Goal: Information Seeking & Learning: Learn about a topic

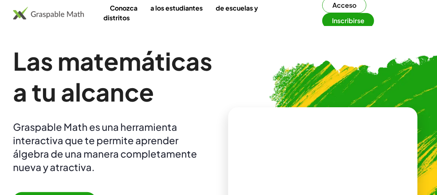
click at [74, 107] on font "Las matemáticas a tu alcance" at bounding box center [113, 75] width 200 height 61
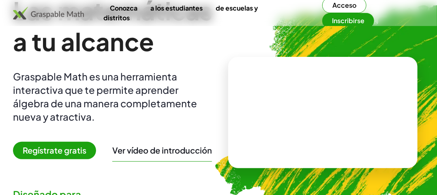
scroll to position [49, 0]
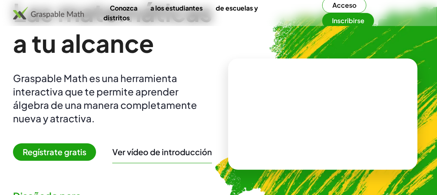
click at [159, 153] on font "Ver vídeo de introducción" at bounding box center [162, 151] width 100 height 10
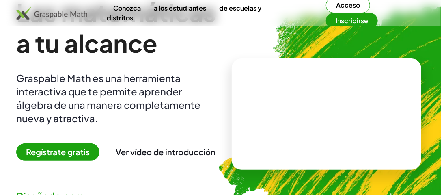
scroll to position [0, 0]
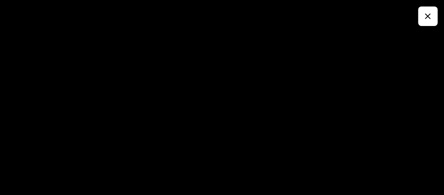
click at [428, 17] on icon "button" at bounding box center [428, 16] width 10 height 10
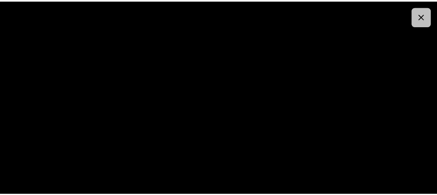
scroll to position [49, 0]
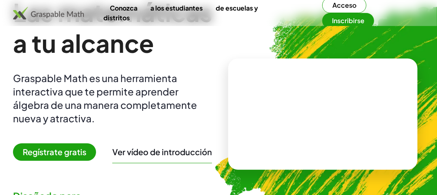
click at [165, 10] on font "a los estudiantes" at bounding box center [176, 8] width 52 height 9
click at [343, 17] on font "Inscribirse" at bounding box center [348, 20] width 32 height 9
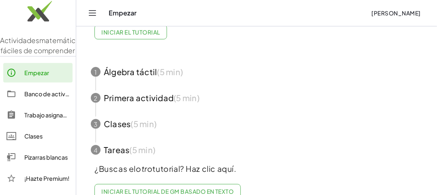
scroll to position [97, 0]
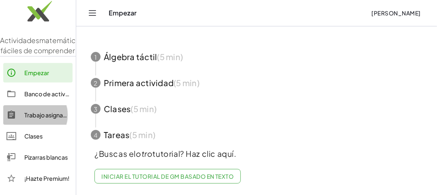
click at [50, 120] on div "Trabajo asignado" at bounding box center [46, 115] width 45 height 10
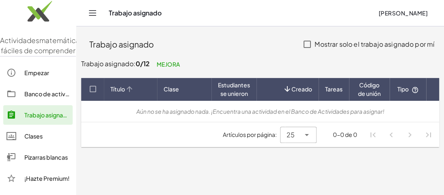
click at [117, 90] on font "Título" at bounding box center [117, 88] width 15 height 7
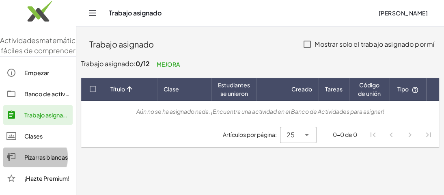
click at [49, 161] on font "Pizarras blancas" at bounding box center [45, 156] width 43 height 7
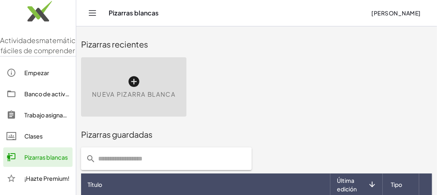
click at [58, 98] on link "Banco de actividades" at bounding box center [37, 93] width 69 height 19
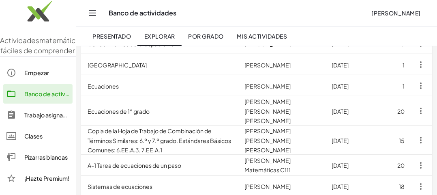
scroll to position [119, 0]
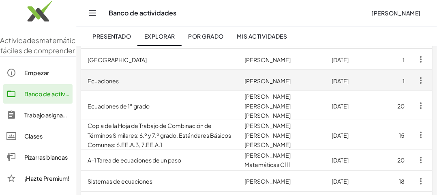
click at [268, 84] on td "Kat Esquivel" at bounding box center [281, 80] width 87 height 21
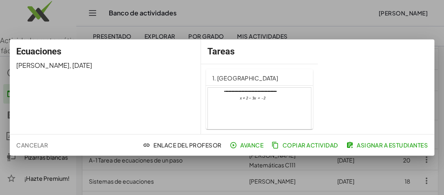
click at [275, 114] on div at bounding box center [259, 117] width 103 height 58
click at [45, 30] on div at bounding box center [222, 97] width 444 height 195
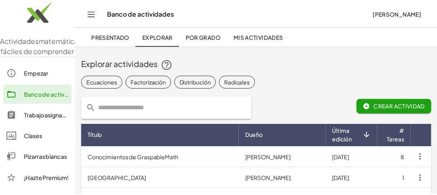
scroll to position [119, 0]
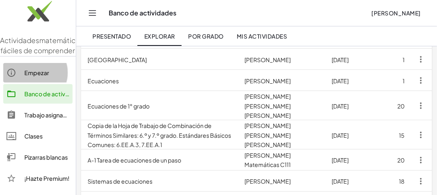
click at [39, 76] on font "Empezar" at bounding box center [36, 72] width 25 height 7
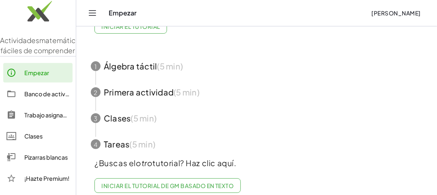
scroll to position [87, 0]
click at [168, 146] on span "button" at bounding box center [256, 144] width 351 height 26
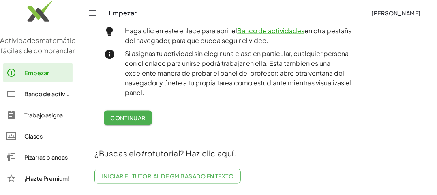
scroll to position [403, 0]
click at [132, 117] on font "Continuar" at bounding box center [127, 117] width 35 height 7
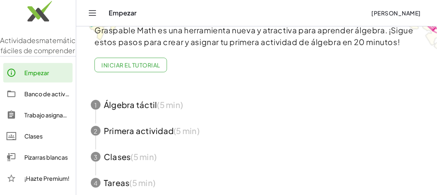
scroll to position [2, 0]
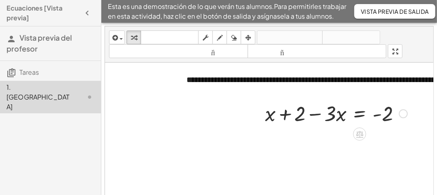
click at [300, 117] on div at bounding box center [336, 113] width 150 height 28
click at [404, 111] on div at bounding box center [403, 113] width 9 height 9
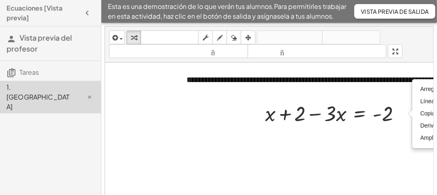
click at [317, 190] on div at bounding box center [317, 148] width 424 height 173
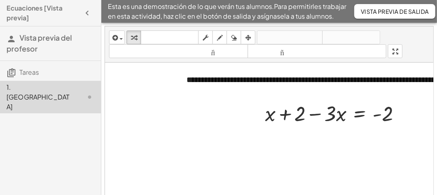
drag, startPoint x: 313, startPoint y: 97, endPoint x: 150, endPoint y: 95, distance: 163.8
click at [150, 95] on div "**********" at bounding box center [317, 148] width 424 height 173
click at [84, 14] on icon "button" at bounding box center [87, 13] width 10 height 10
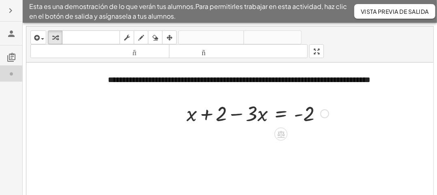
click at [326, 112] on div "Arreglar un error Línea de transformación Copiar línea como LaTeX Derivación de…" at bounding box center [324, 113] width 9 height 9
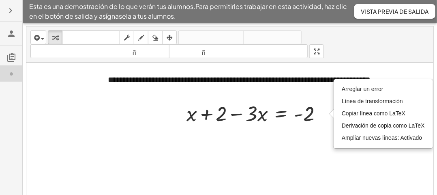
click at [303, 154] on div at bounding box center [238, 148] width 424 height 173
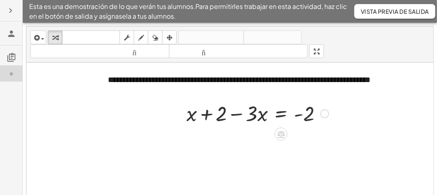
click at [305, 112] on div at bounding box center [257, 113] width 150 height 28
click at [282, 138] on div at bounding box center [281, 133] width 13 height 13
click at [221, 115] on div at bounding box center [257, 113] width 150 height 28
click at [305, 115] on div at bounding box center [257, 113] width 150 height 28
click at [281, 132] on icon at bounding box center [280, 134] width 7 height 7
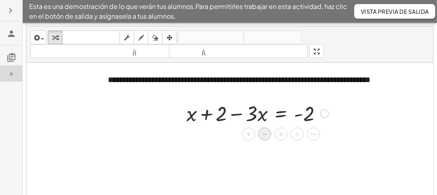
click at [265, 131] on font "−" at bounding box center [264, 133] width 5 height 9
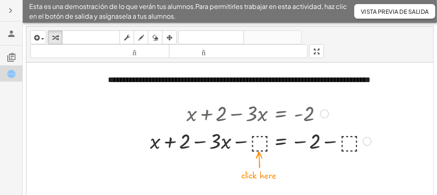
click at [185, 144] on div at bounding box center [261, 141] width 230 height 28
click at [255, 140] on div at bounding box center [261, 141] width 230 height 28
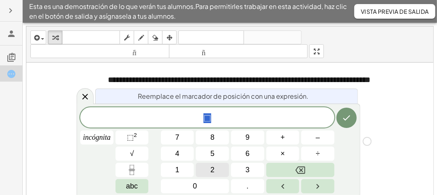
click at [209, 165] on button "2" at bounding box center [212, 170] width 33 height 14
click at [340, 122] on button "Hecho" at bounding box center [347, 117] width 20 height 20
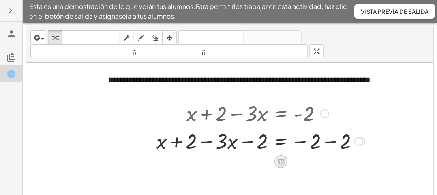
click at [283, 162] on icon at bounding box center [280, 161] width 7 height 7
click at [311, 165] on div at bounding box center [313, 161] width 13 height 13
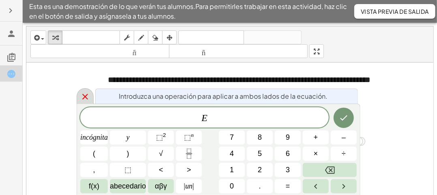
click at [81, 98] on icon at bounding box center [85, 97] width 10 height 10
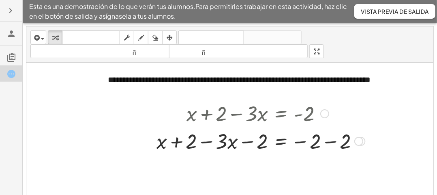
click at [245, 166] on div at bounding box center [238, 148] width 424 height 173
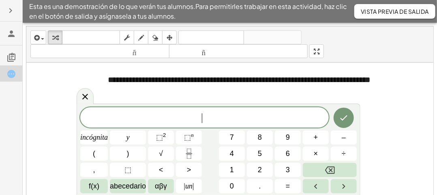
click at [245, 166] on button "1" at bounding box center [232, 170] width 26 height 14
click at [80, 97] on icon at bounding box center [85, 97] width 10 height 10
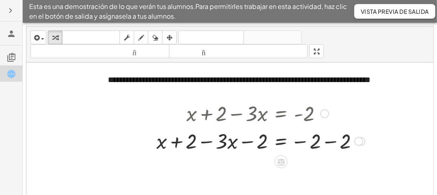
click at [232, 139] on div at bounding box center [260, 141] width 217 height 28
click at [191, 144] on div at bounding box center [260, 141] width 217 height 28
drag, startPoint x: 191, startPoint y: 144, endPoint x: 264, endPoint y: 144, distance: 72.6
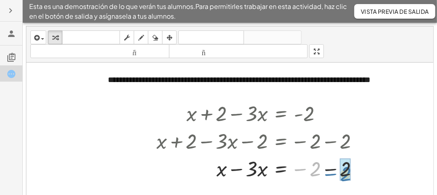
drag, startPoint x: 313, startPoint y: 170, endPoint x: 344, endPoint y: 174, distance: 30.7
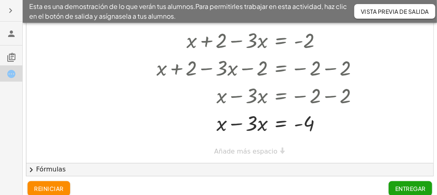
scroll to position [74, 0]
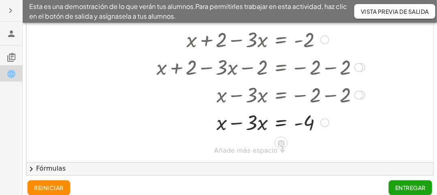
click at [252, 124] on div at bounding box center [260, 122] width 217 height 28
click at [221, 127] on div at bounding box center [260, 122] width 217 height 28
click at [256, 130] on div at bounding box center [260, 122] width 217 height 28
drag, startPoint x: 222, startPoint y: 128, endPoint x: 261, endPoint y: 129, distance: 38.5
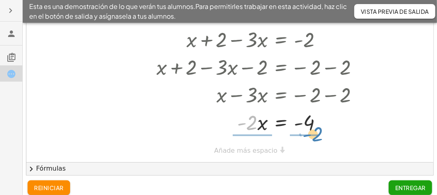
drag, startPoint x: 253, startPoint y: 125, endPoint x: 318, endPoint y: 137, distance: 65.5
click at [318, 137] on div "+ x + 2 − · 3 · x = - 2 + x + 2 − · 3 · x − ⬚ = − 2 − ⬚ + x + 2 − · 3 · x − 2 =…" at bounding box center [257, 80] width 227 height 114
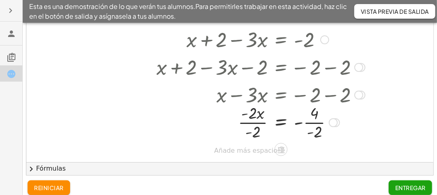
click at [261, 115] on div at bounding box center [260, 121] width 217 height 41
click at [250, 113] on div at bounding box center [260, 121] width 217 height 41
drag, startPoint x: 250, startPoint y: 113, endPoint x: 255, endPoint y: 131, distance: 18.9
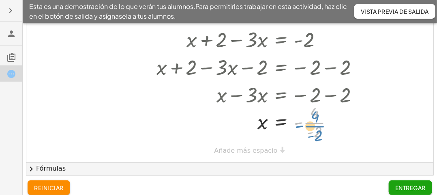
click at [313, 118] on div at bounding box center [260, 121] width 217 height 41
click at [313, 112] on div at bounding box center [260, 121] width 217 height 41
drag, startPoint x: 313, startPoint y: 112, endPoint x: 313, endPoint y: 120, distance: 8.9
drag, startPoint x: 315, startPoint y: 111, endPoint x: 315, endPoint y: 120, distance: 9.7
click at [300, 122] on div at bounding box center [260, 121] width 217 height 27
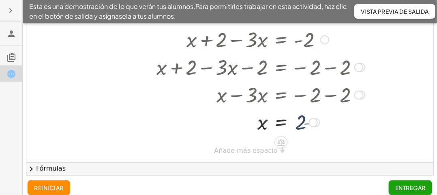
drag, startPoint x: 300, startPoint y: 122, endPoint x: 305, endPoint y: 121, distance: 5.4
click at [305, 121] on div at bounding box center [260, 121] width 217 height 27
click at [217, 42] on div at bounding box center [260, 39] width 217 height 28
click at [326, 39] on div at bounding box center [324, 39] width 9 height 9
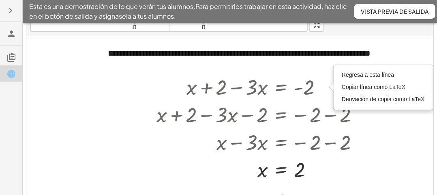
scroll to position [28, 0]
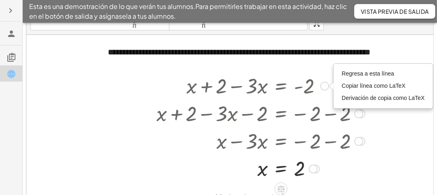
click at [192, 91] on div at bounding box center [260, 85] width 217 height 28
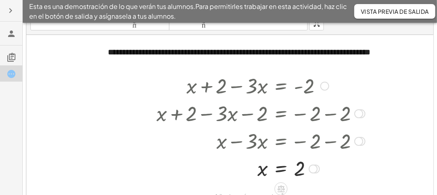
click at [195, 86] on div at bounding box center [260, 85] width 217 height 28
click at [195, 90] on div at bounding box center [260, 85] width 217 height 28
click at [322, 84] on div "Regresa a esta línea Copiar línea como LaTeX Derivación de copia como LaTeX" at bounding box center [324, 86] width 9 height 9
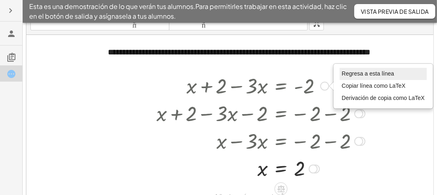
click at [354, 74] on font "Regresa a esta línea" at bounding box center [368, 73] width 52 height 6
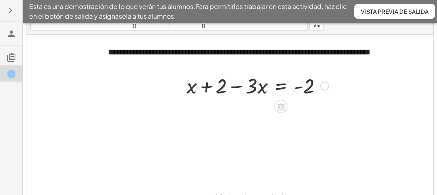
click at [322, 86] on div "Regresa a esta línea Copiar línea como LaTeX Derivación de copia como LaTeX" at bounding box center [324, 86] width 9 height 9
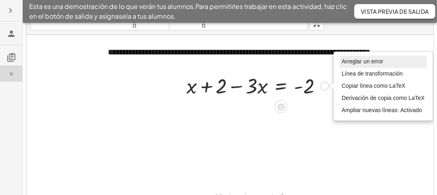
click at [371, 60] on font "Arreglar un error" at bounding box center [363, 61] width 42 height 6
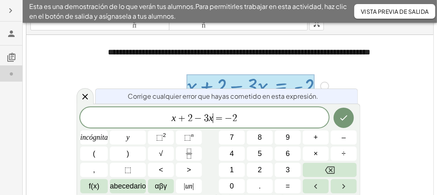
click at [214, 114] on span "=" at bounding box center [219, 118] width 12 height 10
click at [220, 116] on span "z = − 2 ​" at bounding box center [204, 117] width 249 height 11
click at [340, 117] on icon "Hecho" at bounding box center [344, 118] width 10 height 10
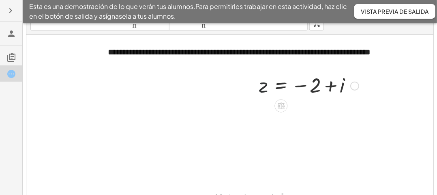
click at [263, 86] on div at bounding box center [309, 85] width 108 height 27
click at [282, 107] on icon at bounding box center [281, 105] width 9 height 9
click at [268, 103] on div "−" at bounding box center [264, 105] width 13 height 13
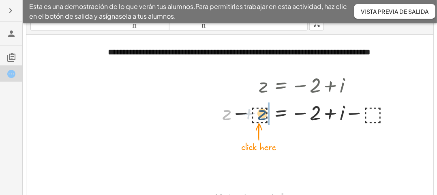
drag, startPoint x: 227, startPoint y: 116, endPoint x: 264, endPoint y: 116, distance: 36.5
click at [264, 116] on div at bounding box center [309, 113] width 181 height 28
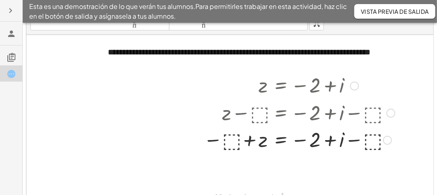
click at [352, 85] on div at bounding box center [354, 86] width 9 height 9
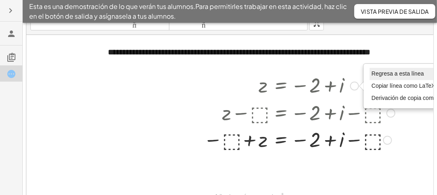
click at [386, 74] on font "Regresa a esta línea" at bounding box center [398, 73] width 52 height 6
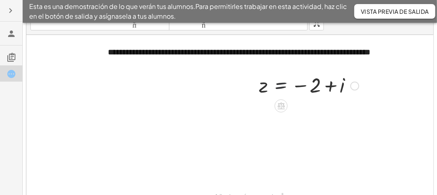
click at [269, 88] on div at bounding box center [309, 85] width 108 height 27
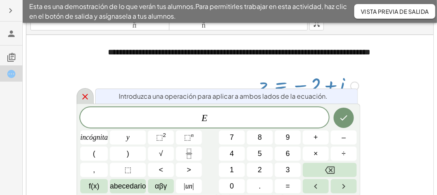
click at [85, 101] on icon at bounding box center [85, 97] width 10 height 10
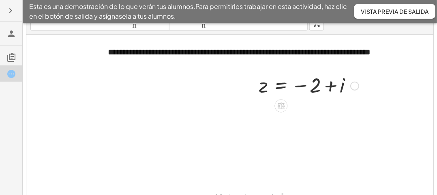
click at [353, 85] on div "Regresa a esta línea Copiar línea como LaTeX Derivación de copia como LaTeX" at bounding box center [354, 86] width 9 height 9
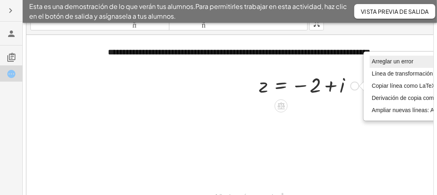
click at [396, 60] on font "Arreglar un error" at bounding box center [393, 61] width 42 height 6
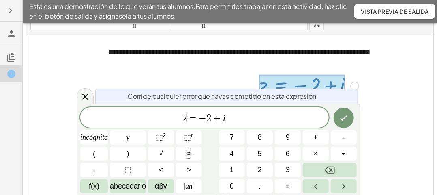
click at [189, 120] on span "=" at bounding box center [193, 118] width 12 height 10
click at [349, 122] on icon "Hecho" at bounding box center [344, 118] width 10 height 10
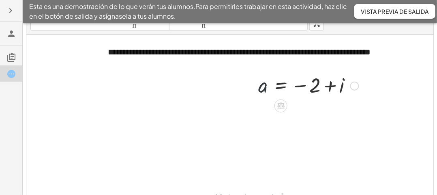
click at [266, 90] on div at bounding box center [308, 85] width 109 height 27
click at [279, 103] on icon at bounding box center [280, 106] width 7 height 7
click at [264, 104] on font "−" at bounding box center [264, 105] width 5 height 9
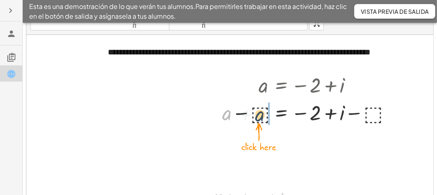
drag, startPoint x: 228, startPoint y: 117, endPoint x: 261, endPoint y: 116, distance: 32.9
click at [261, 116] on div at bounding box center [308, 113] width 181 height 28
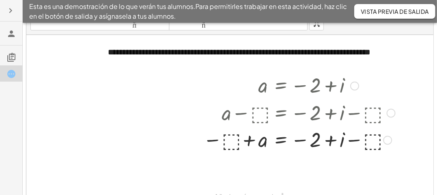
click at [355, 85] on div at bounding box center [354, 86] width 9 height 9
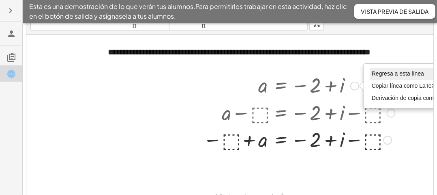
click at [388, 77] on li "Regresa a esta línea" at bounding box center [413, 74] width 87 height 12
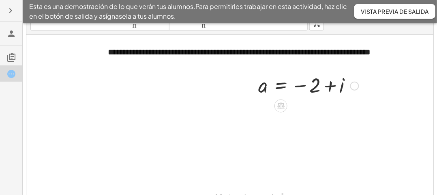
click at [263, 86] on div at bounding box center [308, 85] width 109 height 27
drag, startPoint x: 263, startPoint y: 86, endPoint x: 245, endPoint y: 88, distance: 18.4
click at [245, 88] on div "**********" at bounding box center [238, 121] width 424 height 173
drag, startPoint x: 262, startPoint y: 90, endPoint x: 376, endPoint y: 91, distance: 113.6
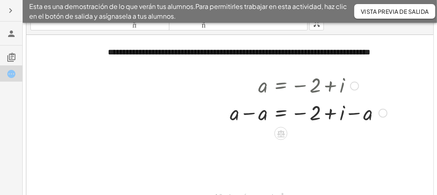
click at [358, 88] on div at bounding box center [354, 86] width 9 height 9
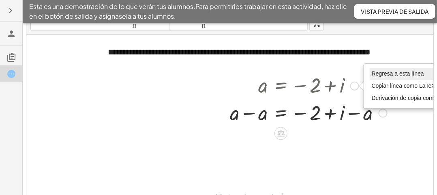
click at [391, 72] on font "Regresa a esta línea" at bounding box center [398, 73] width 52 height 6
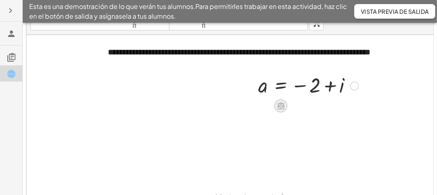
click at [279, 103] on icon at bounding box center [280, 106] width 7 height 7
click at [266, 103] on font "−" at bounding box center [264, 105] width 5 height 9
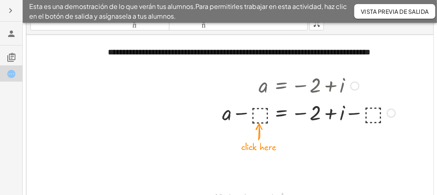
click at [264, 91] on div at bounding box center [308, 85] width 181 height 27
click at [352, 85] on div at bounding box center [354, 86] width 9 height 9
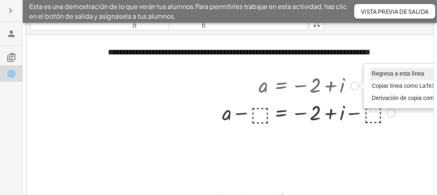
click at [391, 77] on li "Regresa a esta línea" at bounding box center [413, 74] width 87 height 12
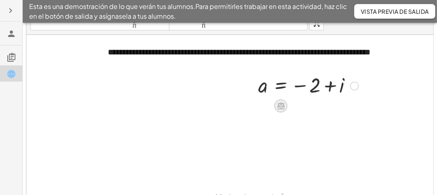
click at [282, 104] on icon at bounding box center [281, 105] width 9 height 9
click at [308, 106] on div at bounding box center [313, 105] width 13 height 13
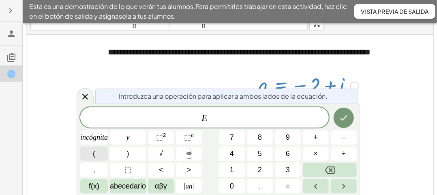
click at [90, 153] on button "(" at bounding box center [94, 153] width 28 height 14
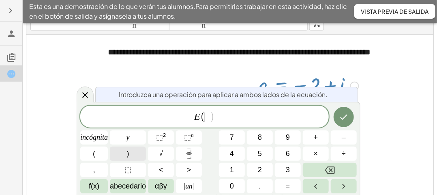
click at [124, 157] on button ")" at bounding box center [128, 153] width 36 height 14
click at [345, 113] on icon "Hecho" at bounding box center [344, 117] width 10 height 10
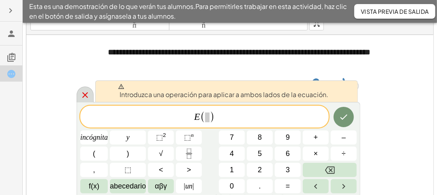
click at [87, 92] on icon at bounding box center [85, 95] width 10 height 10
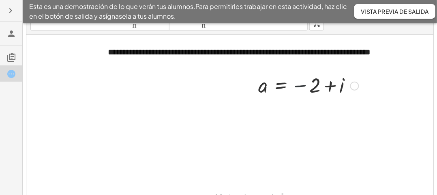
click at [293, 87] on div at bounding box center [308, 85] width 109 height 27
drag, startPoint x: 269, startPoint y: 86, endPoint x: 265, endPoint y: 86, distance: 4.5
click at [265, 86] on div at bounding box center [308, 85] width 109 height 27
click at [283, 106] on icon at bounding box center [280, 106] width 7 height 7
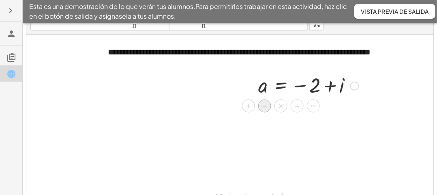
click at [268, 107] on div "−" at bounding box center [264, 105] width 13 height 13
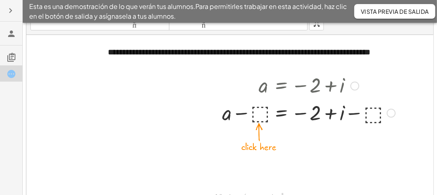
click at [352, 88] on div at bounding box center [354, 86] width 9 height 9
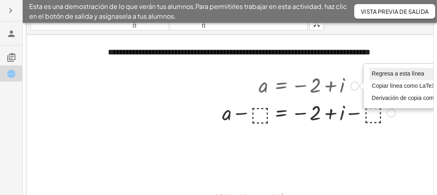
click at [389, 70] on font "Regresa a esta línea" at bounding box center [398, 73] width 52 height 6
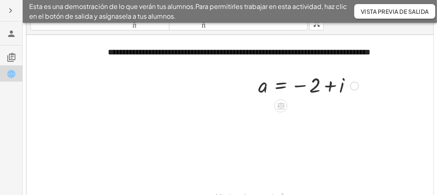
click at [318, 90] on div at bounding box center [308, 85] width 109 height 27
drag, startPoint x: 307, startPoint y: 85, endPoint x: 298, endPoint y: 85, distance: 8.1
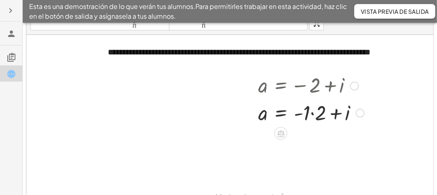
drag, startPoint x: 302, startPoint y: 83, endPoint x: 250, endPoint y: 86, distance: 51.6
click at [250, 86] on div "a = − 2 + i a = - 2 + i + · 1 · Regresa a esta línea Copiar línea como LaTeX De…" at bounding box center [308, 99] width 124 height 58
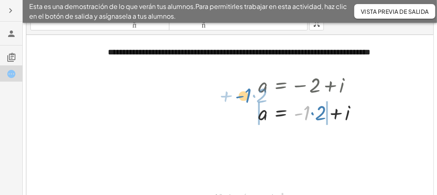
drag, startPoint x: 296, startPoint y: 114, endPoint x: 241, endPoint y: 91, distance: 59.6
click at [241, 91] on div "**********" at bounding box center [238, 121] width 424 height 173
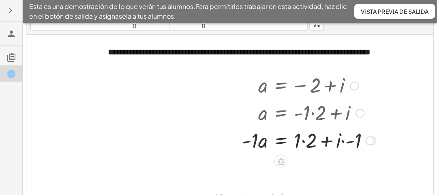
click at [354, 85] on div at bounding box center [354, 86] width 9 height 9
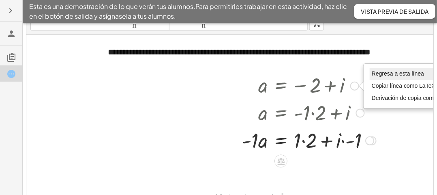
click at [386, 73] on font "Regresa a esta línea" at bounding box center [398, 73] width 52 height 6
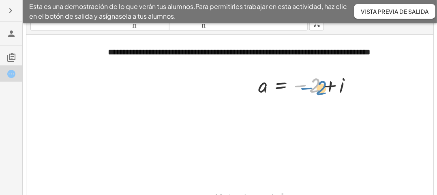
drag, startPoint x: 302, startPoint y: 84, endPoint x: 309, endPoint y: 85, distance: 7.4
click at [309, 85] on div at bounding box center [308, 85] width 109 height 27
click at [300, 86] on div at bounding box center [308, 85] width 109 height 27
click at [300, 85] on div at bounding box center [308, 85] width 109 height 27
drag, startPoint x: 300, startPoint y: 85, endPoint x: 248, endPoint y: 101, distance: 54.4
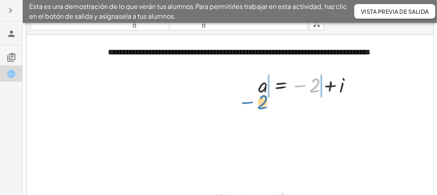
click at [248, 101] on div "**********" at bounding box center [238, 121] width 424 height 173
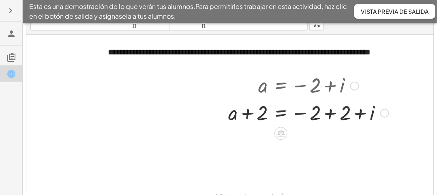
click at [354, 84] on div at bounding box center [354, 86] width 9 height 9
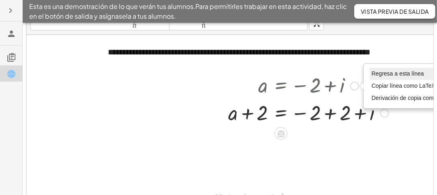
click at [377, 73] on font "Regresa a esta línea" at bounding box center [398, 73] width 52 height 6
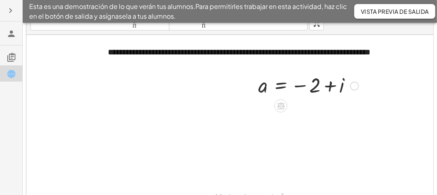
click at [296, 87] on div at bounding box center [308, 85] width 109 height 27
click at [301, 86] on div at bounding box center [308, 85] width 109 height 27
drag, startPoint x: 301, startPoint y: 86, endPoint x: 289, endPoint y: 85, distance: 12.2
click at [289, 85] on div at bounding box center [308, 85] width 109 height 27
drag, startPoint x: 312, startPoint y: 86, endPoint x: 303, endPoint y: 86, distance: 9.3
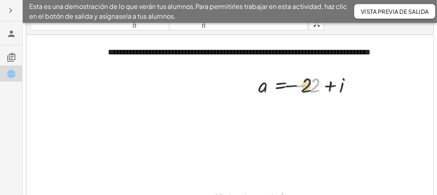
click at [303, 86] on div at bounding box center [308, 85] width 109 height 27
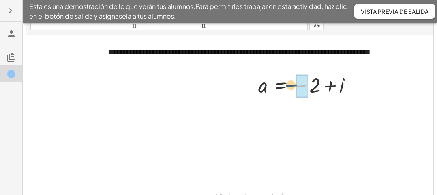
drag, startPoint x: 303, startPoint y: 86, endPoint x: 292, endPoint y: 86, distance: 11.0
click at [292, 86] on div at bounding box center [308, 85] width 109 height 27
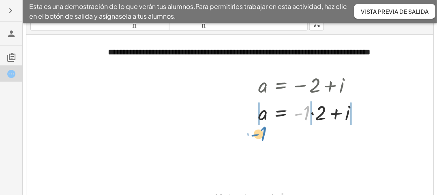
drag, startPoint x: 308, startPoint y: 113, endPoint x: 263, endPoint y: 132, distance: 48.5
click at [263, 132] on div "**********" at bounding box center [238, 121] width 424 height 173
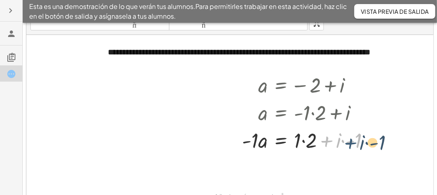
drag, startPoint x: 328, startPoint y: 141, endPoint x: 352, endPoint y: 143, distance: 24.0
click at [352, 143] on div at bounding box center [309, 140] width 142 height 28
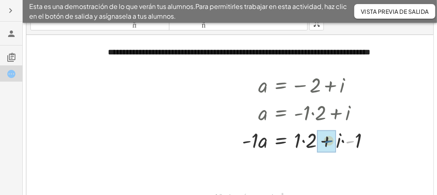
drag, startPoint x: 352, startPoint y: 142, endPoint x: 330, endPoint y: 142, distance: 21.9
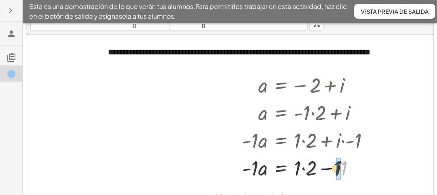
drag, startPoint x: 345, startPoint y: 170, endPoint x: 337, endPoint y: 170, distance: 8.5
drag, startPoint x: 311, startPoint y: 169, endPoint x: 298, endPoint y: 169, distance: 13.0
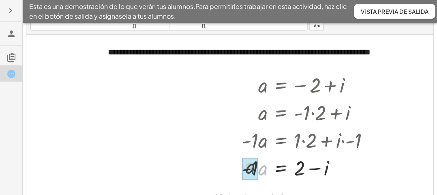
drag, startPoint x: 263, startPoint y: 172, endPoint x: 251, endPoint y: 171, distance: 12.7
